Goal: Check status

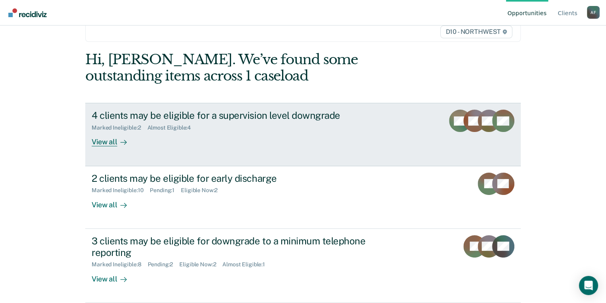
scroll to position [161, 0]
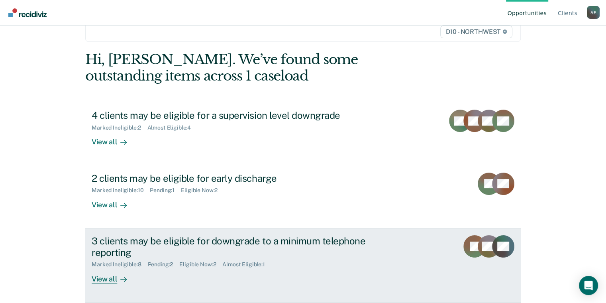
click at [129, 235] on div "3 clients may be eligible for downgrade to a minimum telephone reporting" at bounding box center [232, 246] width 280 height 23
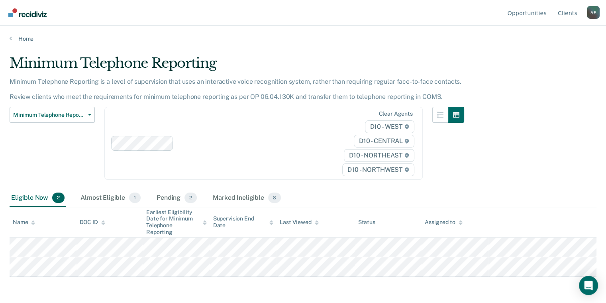
scroll to position [62, 0]
